Goal: Task Accomplishment & Management: Complete application form

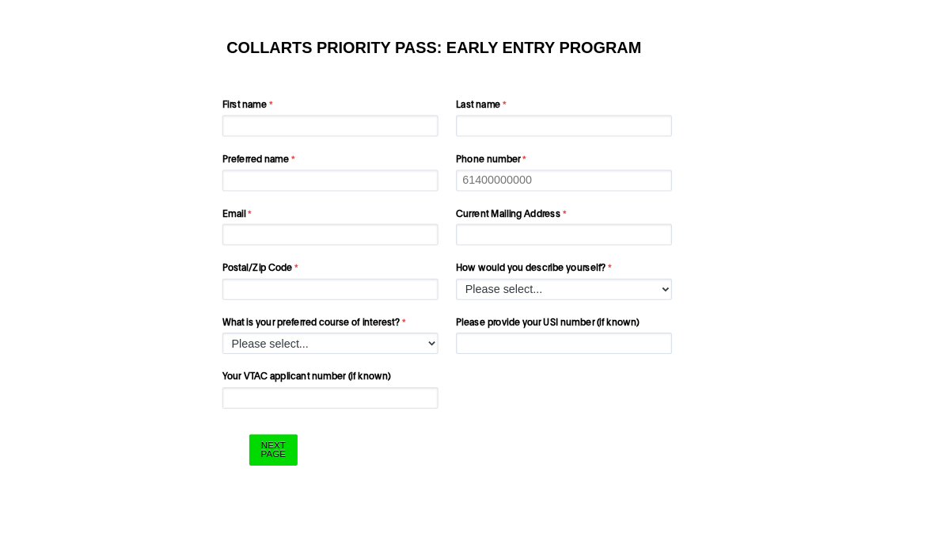
scroll to position [30, 0]
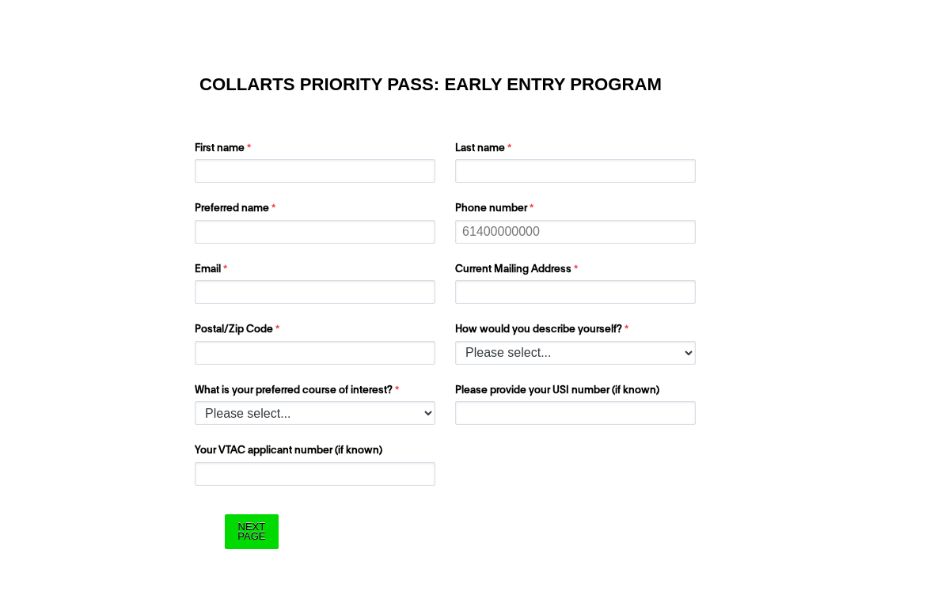
click at [248, 195] on div "First name Last name Preferred name Phone number Email Current Mailing Address …" at bounding box center [466, 247] width 557 height 242
click at [199, 163] on input "First name" at bounding box center [315, 171] width 241 height 24
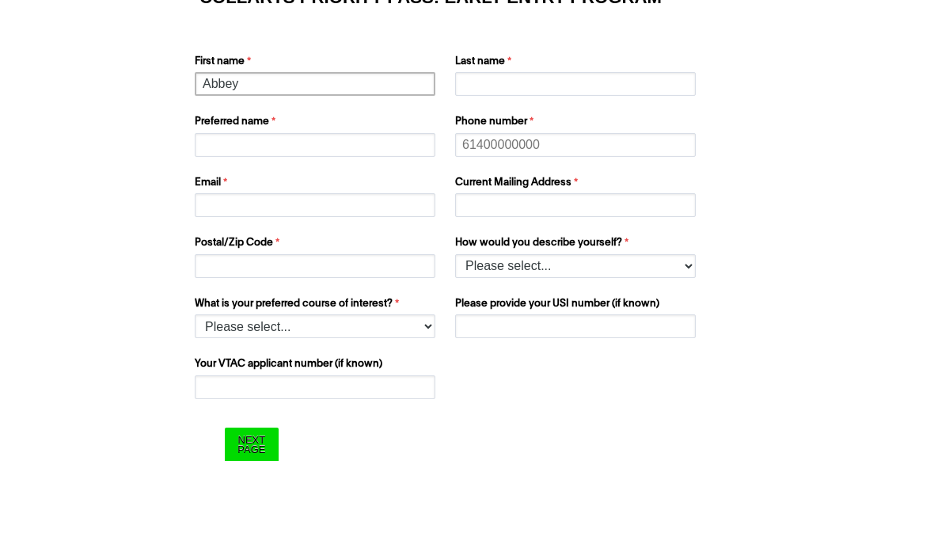
type input "Abbey"
click at [597, 159] on input "Last name" at bounding box center [575, 171] width 241 height 24
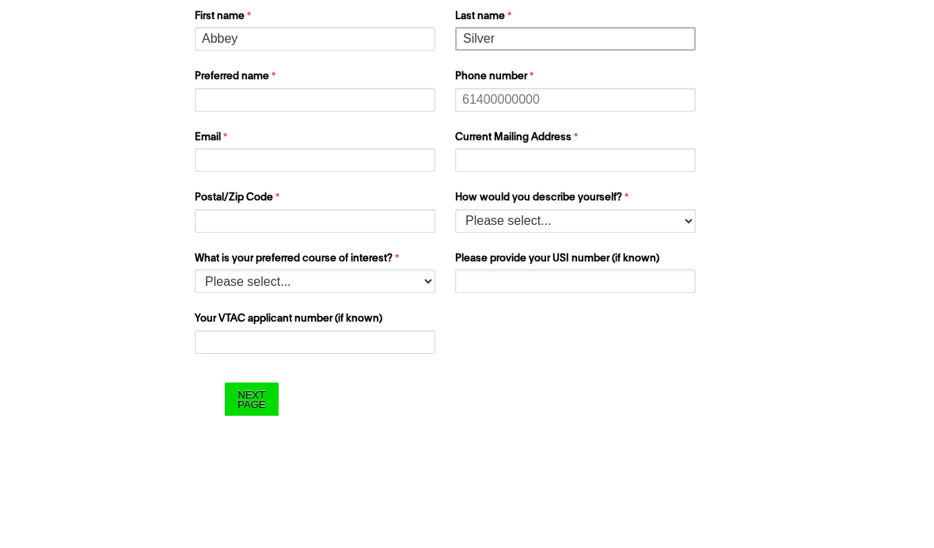
type input "Silver"
click at [215, 220] on input "Preferred name" at bounding box center [315, 232] width 241 height 24
type input "Abbey"
click at [220, 159] on input "Abbey" at bounding box center [315, 171] width 241 height 24
click at [216, 159] on input "Abbey" at bounding box center [315, 171] width 241 height 24
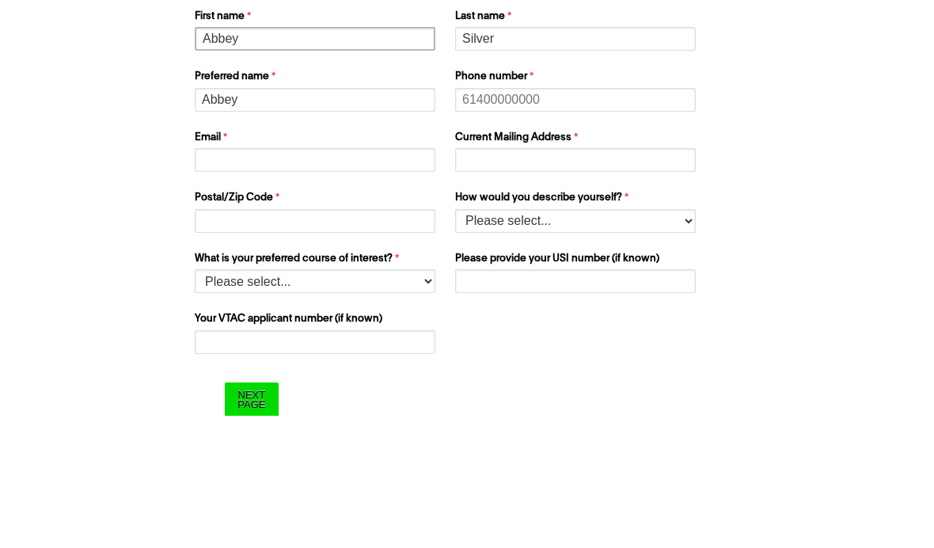
click at [216, 159] on input "Abbey" at bounding box center [315, 171] width 241 height 24
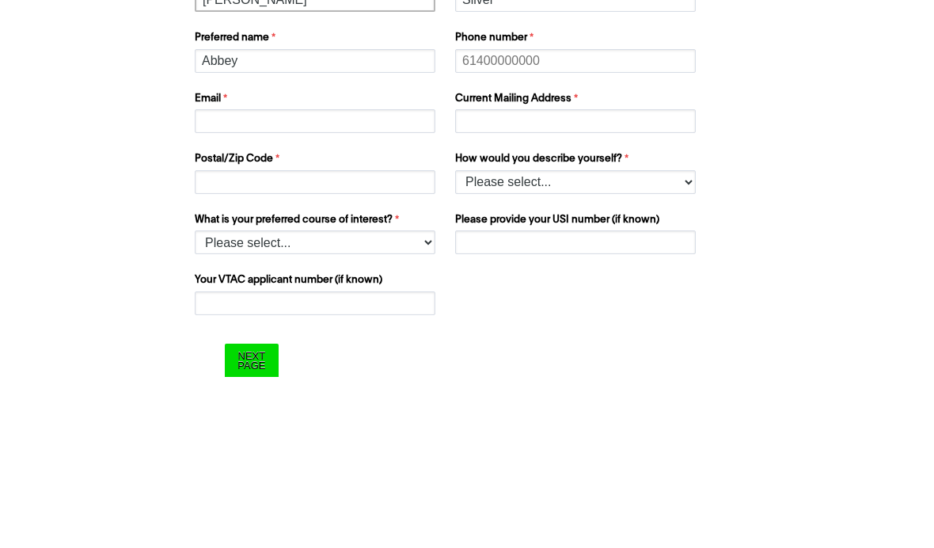
type input "[PERSON_NAME]"
click at [210, 280] on input "Email" at bounding box center [315, 292] width 241 height 24
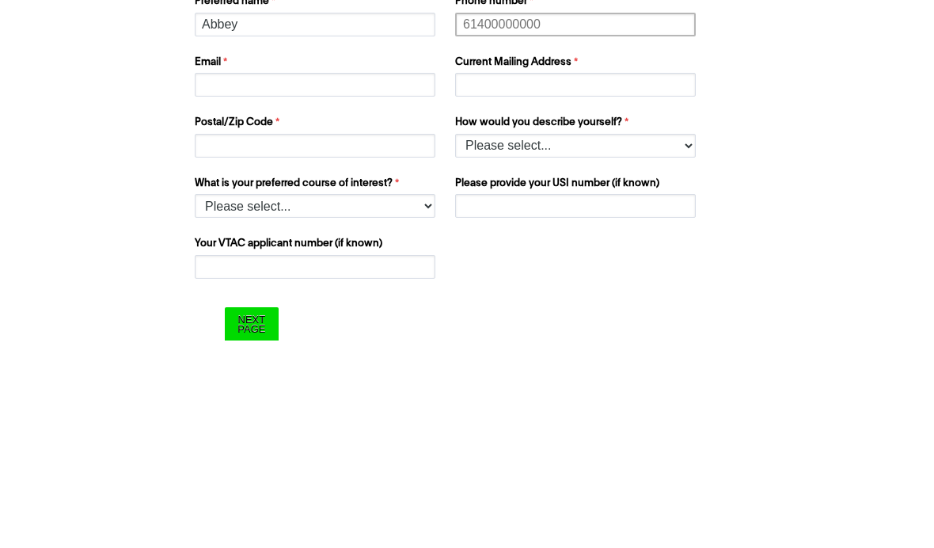
type input "0448551681"
type input "[EMAIL_ADDRESS][DOMAIN_NAME]"
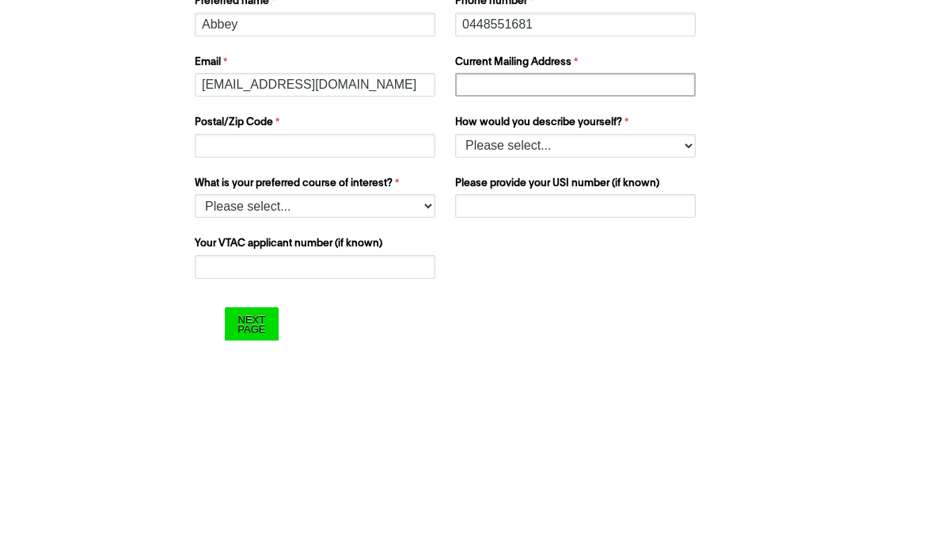
type input "[STREET_ADDRESS]"
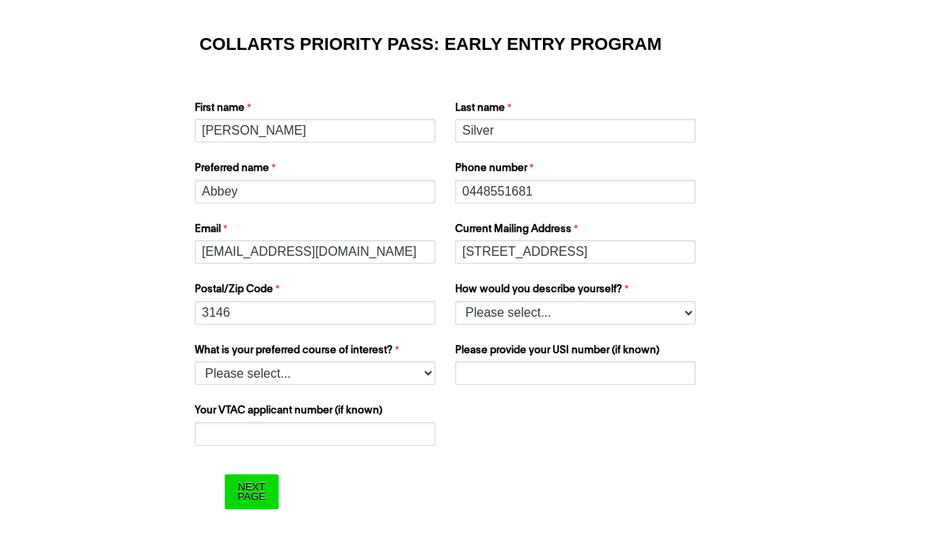
click at [234, 312] on input "3146" at bounding box center [315, 313] width 241 height 24
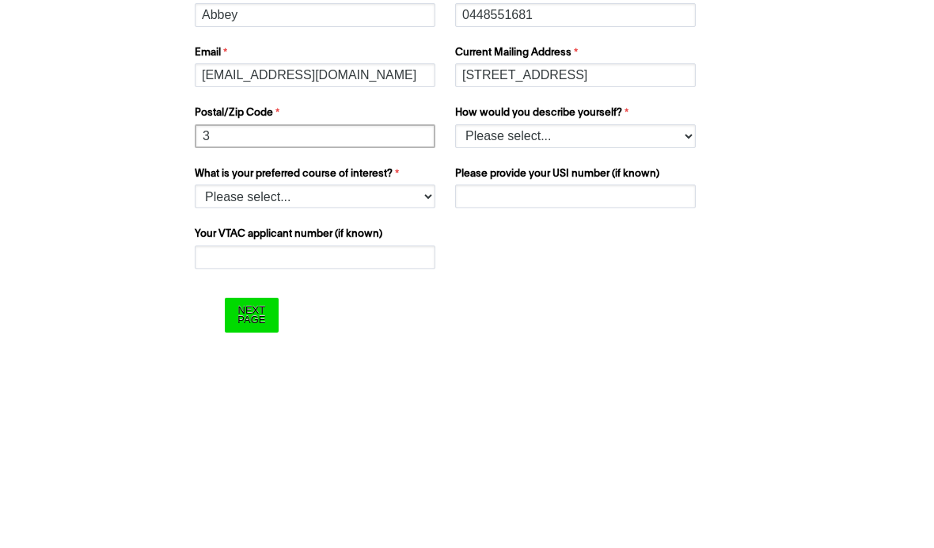
type input "3193"
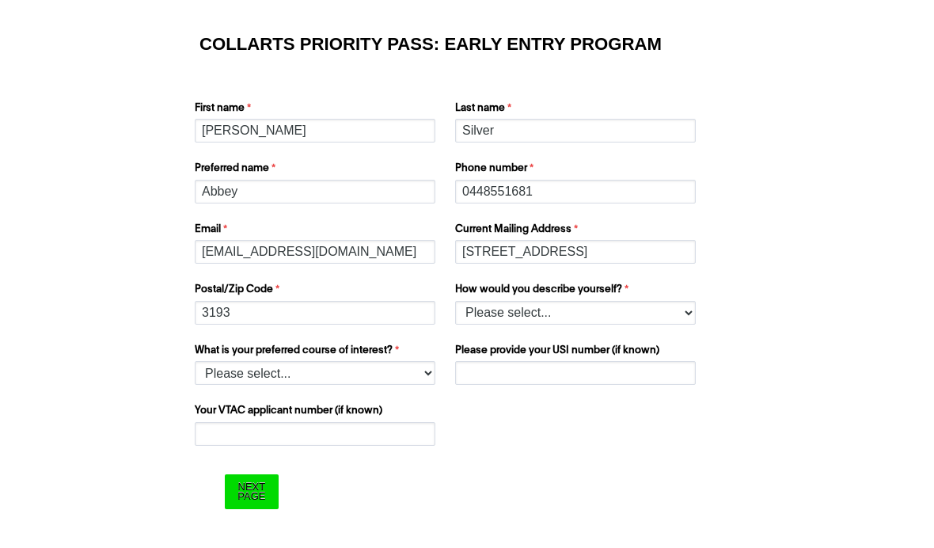
click at [628, 256] on input "[STREET_ADDRESS]" at bounding box center [575, 252] width 241 height 24
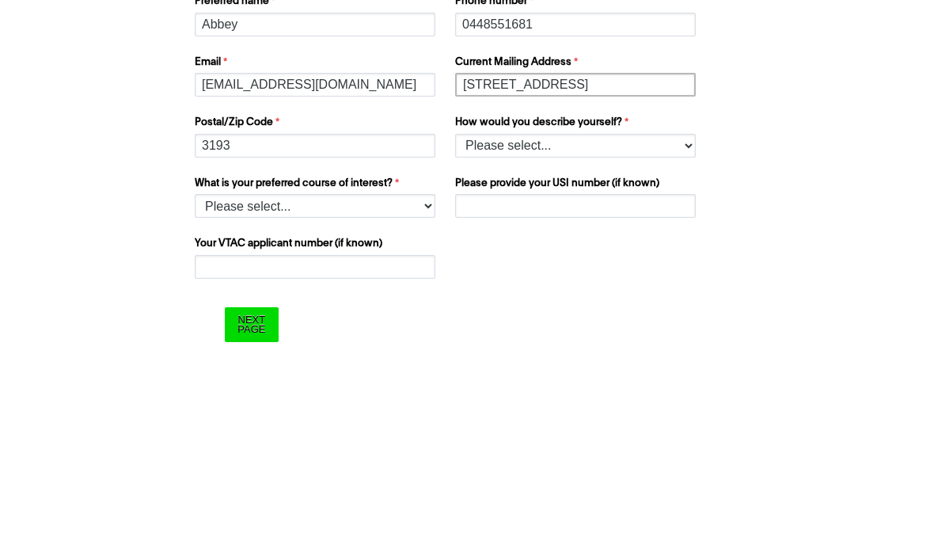
click at [615, 240] on input "[STREET_ADDRESS]" at bounding box center [575, 252] width 241 height 24
click at [614, 240] on input "[STREET_ADDRESS]" at bounding box center [575, 252] width 241 height 24
type input "[STREET_ADDRESS][PERSON_NAME] black rock"
click at [653, 301] on select "Please select... I’m currently in Year 12 I've completed Year 12 and took a gap…" at bounding box center [575, 313] width 241 height 24
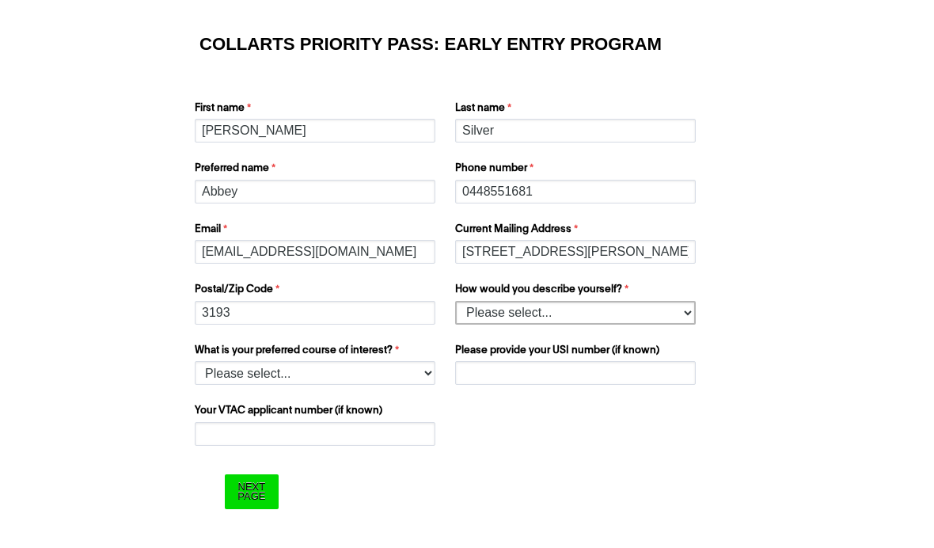
select select "tfa_158"
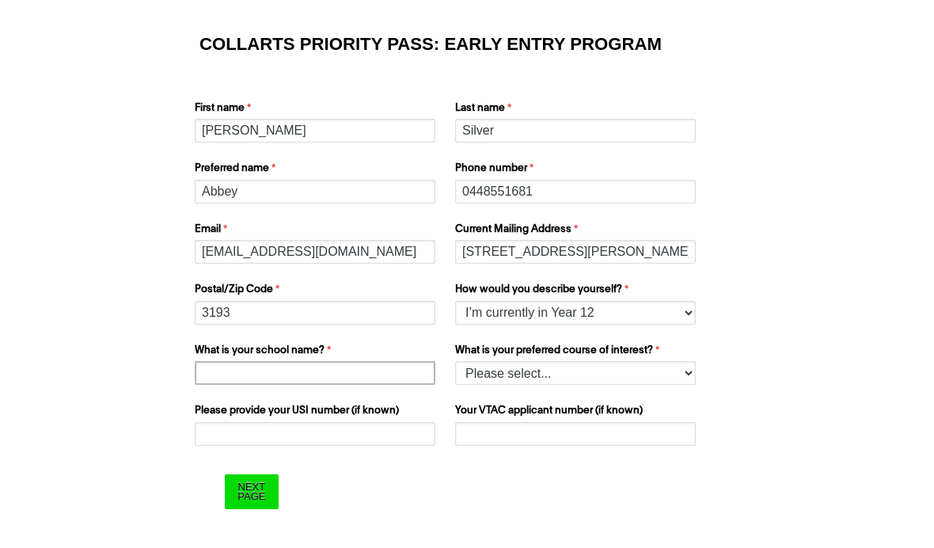
click at [242, 381] on input "What is your school name?" at bounding box center [315, 373] width 241 height 24
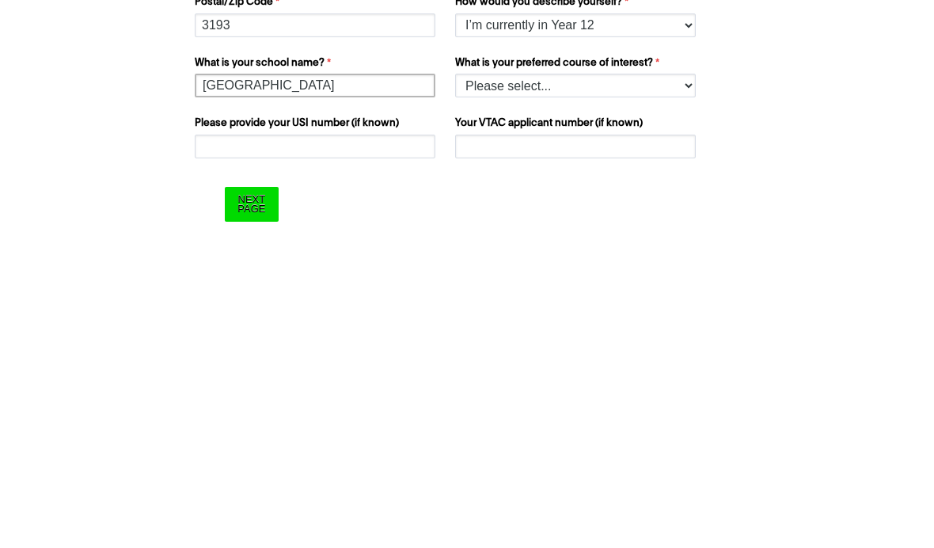
type input "[GEOGRAPHIC_DATA]"
click at [661, 361] on select "Please select... 2D Animation Acting Audio Engineering Comedy Digital & Social …" at bounding box center [575, 373] width 241 height 24
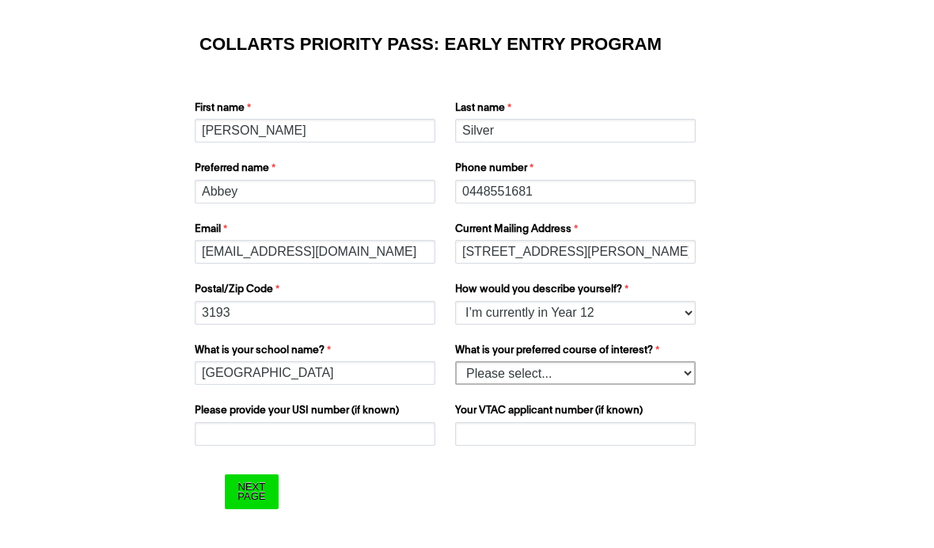
select select "tfa_1224"
click at [375, 440] on input "Please provide your USI number (if known)" at bounding box center [315, 434] width 241 height 24
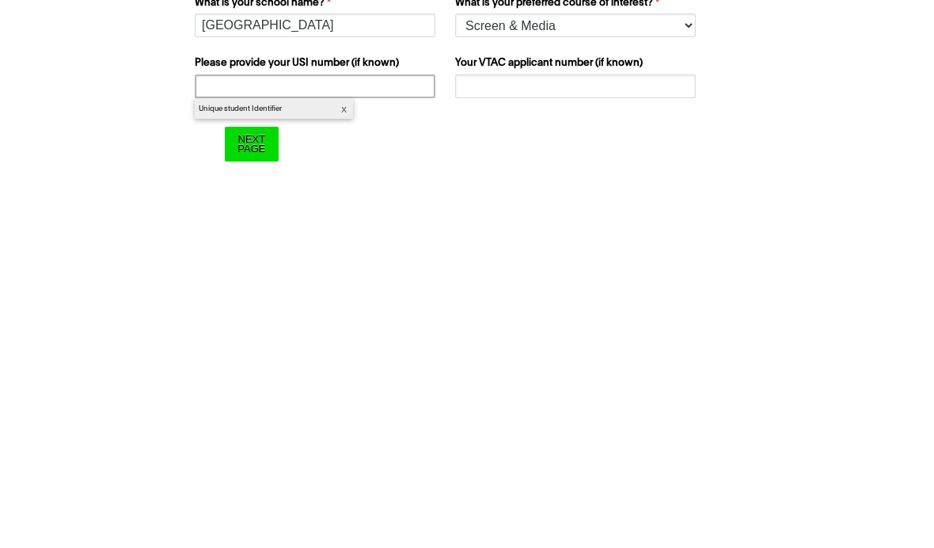
click at [212, 422] on input "Please provide your USI number (if known)" at bounding box center [315, 434] width 241 height 24
paste input "EW5WW3NDJV"
type input "EW5WW3NDJV"
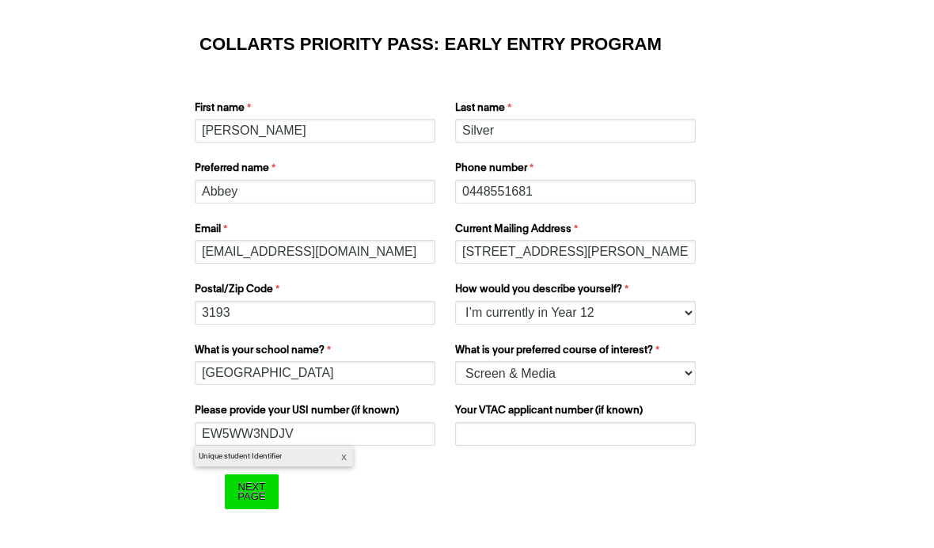
click at [239, 483] on input "Next Page" at bounding box center [251, 491] width 53 height 34
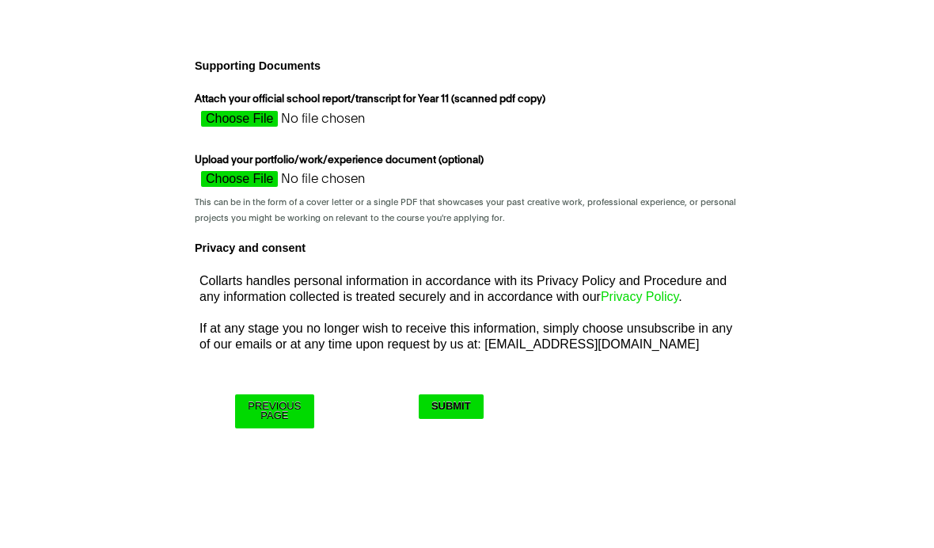
scroll to position [0, 0]
